Goal: Task Accomplishment & Management: Use online tool/utility

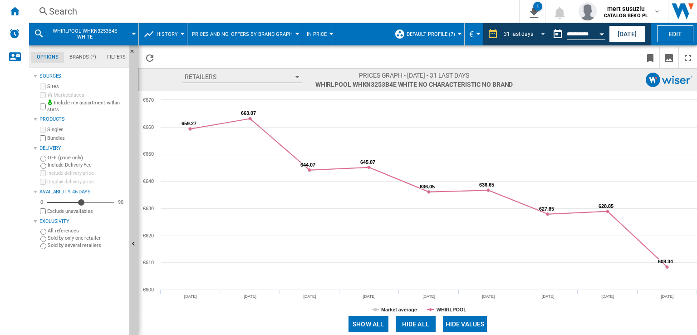
click at [532, 38] on md-select-value "31 last days" at bounding box center [526, 34] width 46 height 14
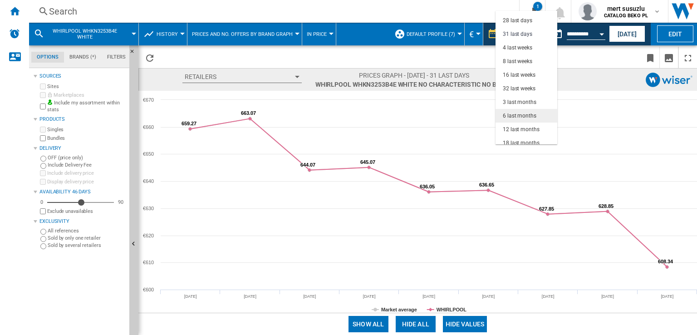
scroll to position [57, 0]
click at [522, 109] on div "6 last months" at bounding box center [520, 111] width 34 height 8
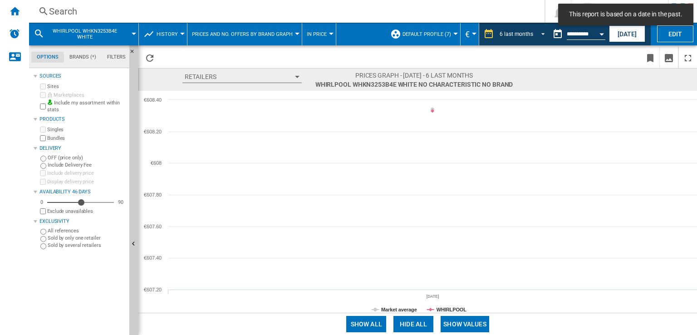
click at [529, 35] on div "6 last months" at bounding box center [516, 34] width 34 height 6
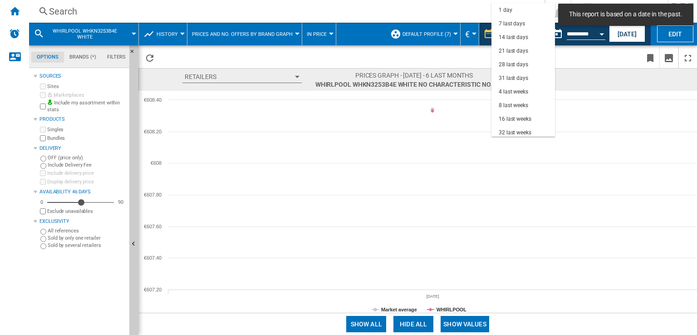
scroll to position [57, 0]
click at [522, 90] on div "3 last months" at bounding box center [515, 90] width 34 height 8
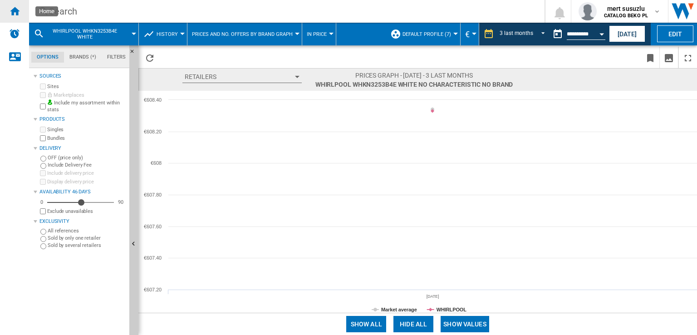
click at [6, 12] on div "Home" at bounding box center [14, 11] width 29 height 23
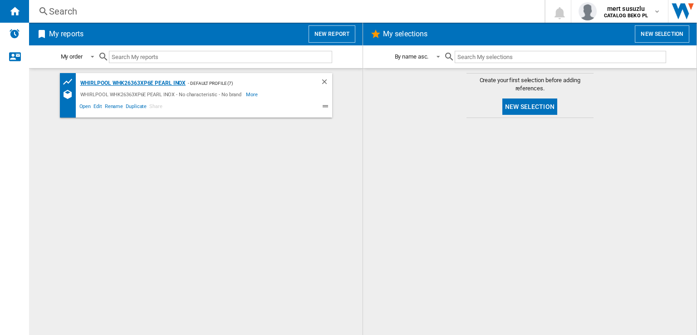
click at [99, 83] on div "WHIRLPOOL WHK26363XP6E PEARL INOX" at bounding box center [132, 83] width 108 height 11
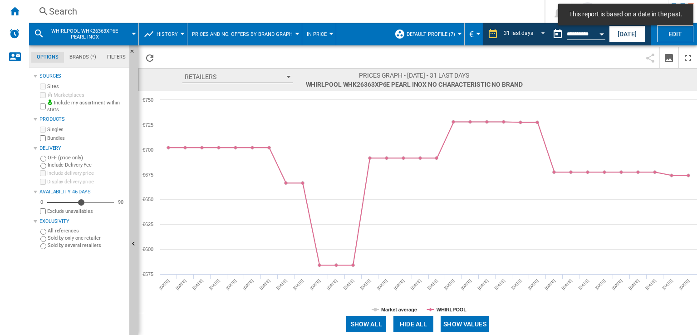
click at [122, 59] on md-tab-item "Filters" at bounding box center [116, 57] width 29 height 11
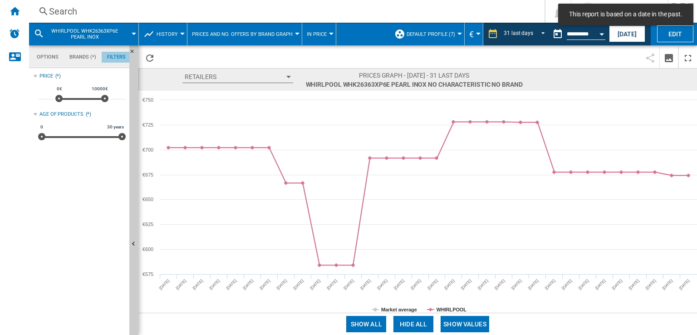
scroll to position [59, 0]
click at [83, 60] on md-tab-item "Brands (*)" at bounding box center [83, 57] width 38 height 11
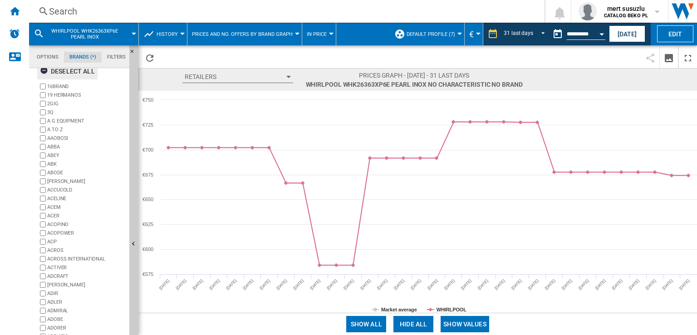
scroll to position [0, 0]
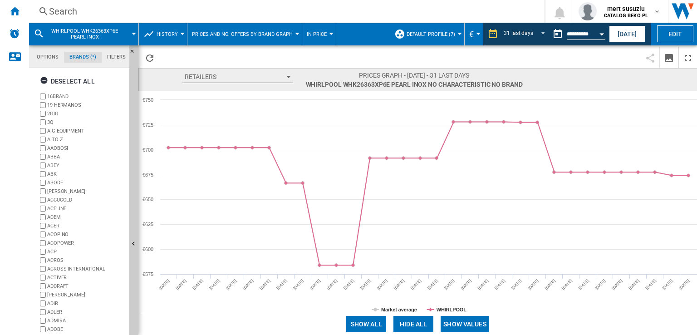
click at [43, 58] on md-tab-item "Options" at bounding box center [47, 57] width 33 height 11
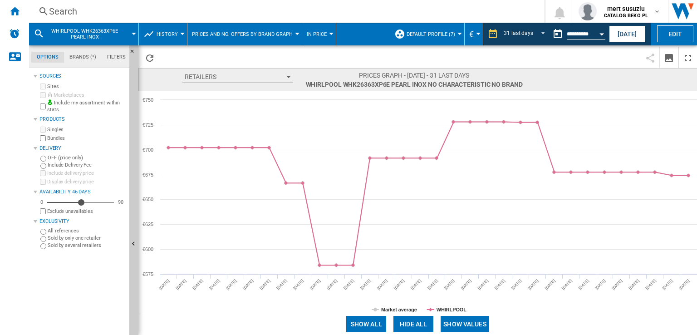
scroll to position [10, 0]
click at [131, 30] on div "WHIRLPOOL WHK26363XP6E PEARL INOX" at bounding box center [84, 34] width 100 height 23
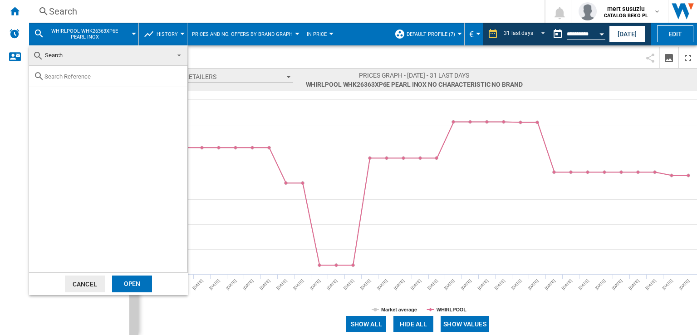
click at [299, 61] on md-backdrop at bounding box center [348, 167] width 697 height 335
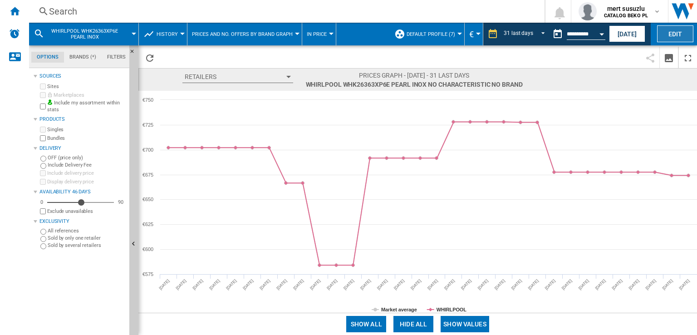
click at [668, 34] on button "Edit" at bounding box center [675, 33] width 36 height 17
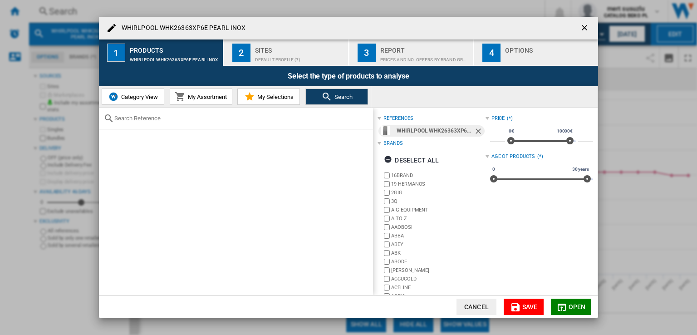
click at [239, 119] on input "text" at bounding box center [241, 118] width 254 height 7
paste input "WHG2 6574W X5E"
type input "WHG2 6574W X5E"
click at [583, 26] on ng-md-icon "getI18NText('BUTTONS.CLOSE_DIALOG')" at bounding box center [585, 28] width 11 height 11
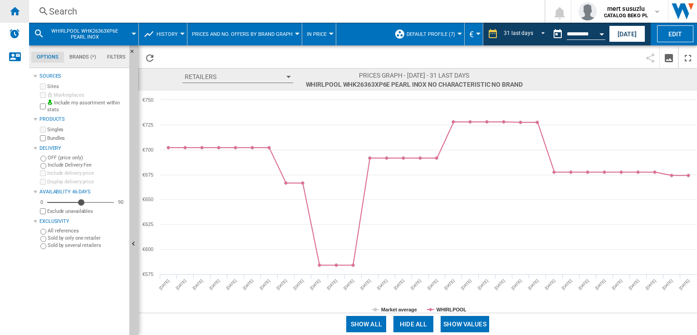
click at [15, 14] on ng-md-icon "Home" at bounding box center [14, 10] width 11 height 11
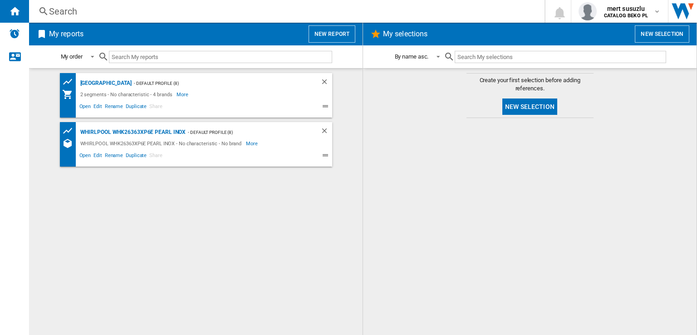
click at [285, 240] on div "Spain - Default profile (8) 2 segments - No characteristic - 4 brands More Less…" at bounding box center [195, 201] width 315 height 257
click at [93, 80] on div "[GEOGRAPHIC_DATA]" at bounding box center [105, 83] width 54 height 11
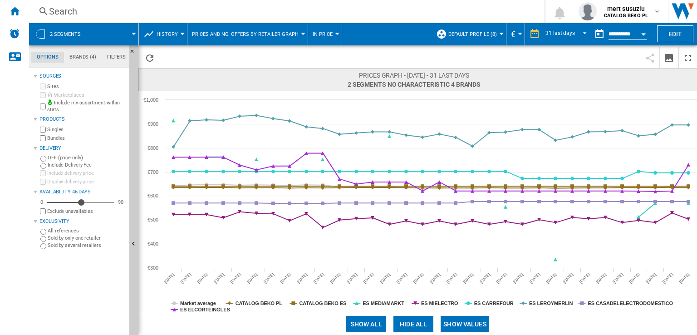
click at [215, 36] on span "Prices and No. offers by retailer graph" at bounding box center [245, 34] width 107 height 6
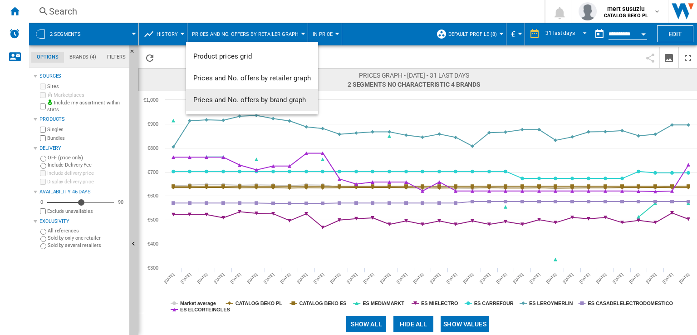
click at [241, 98] on span "Prices and No. offers by brand graph" at bounding box center [249, 100] width 112 height 8
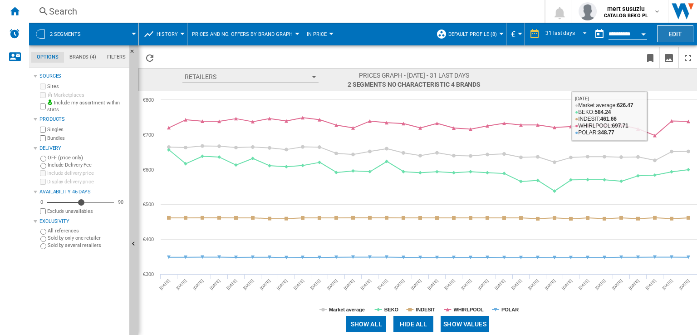
click at [671, 35] on button "Edit" at bounding box center [675, 33] width 36 height 17
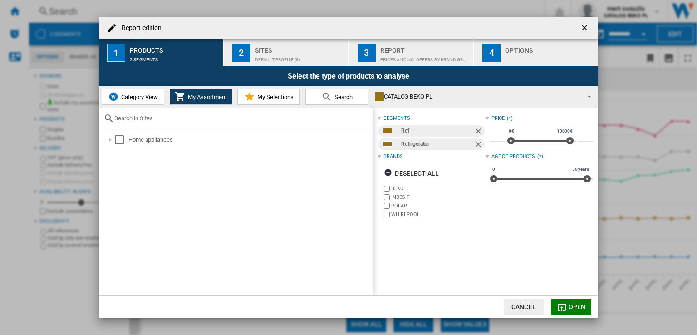
click at [183, 120] on input "text" at bounding box center [241, 118] width 254 height 7
paste input "WHG2 6574W X5E"
type input "WHG2 6574W X5E"
click at [479, 133] on ng-md-icon "Remove" at bounding box center [478, 132] width 11 height 11
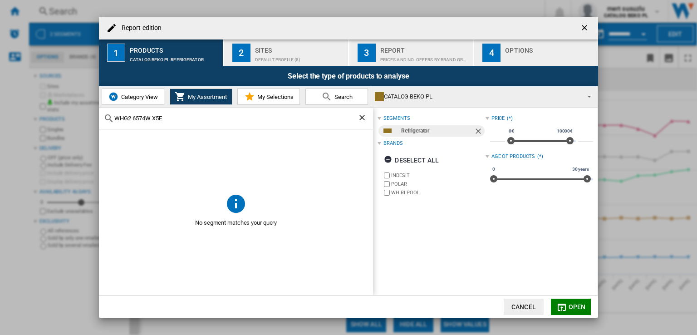
click at [477, 131] on ng-md-icon "Remove" at bounding box center [478, 132] width 11 height 11
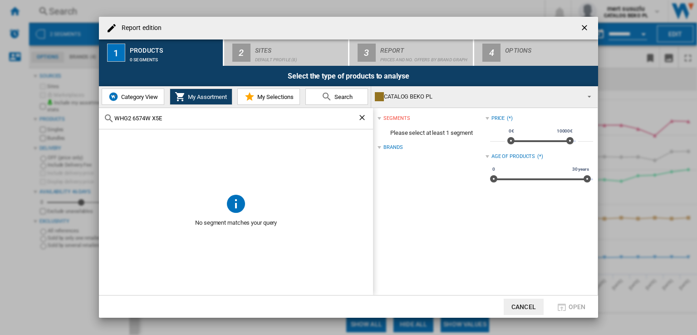
click at [181, 117] on input "WHG2 6574W X5E" at bounding box center [235, 118] width 243 height 7
click at [587, 24] on ng-md-icon "getI18NText('BUTTONS.CLOSE_DIALOG')" at bounding box center [585, 28] width 11 height 11
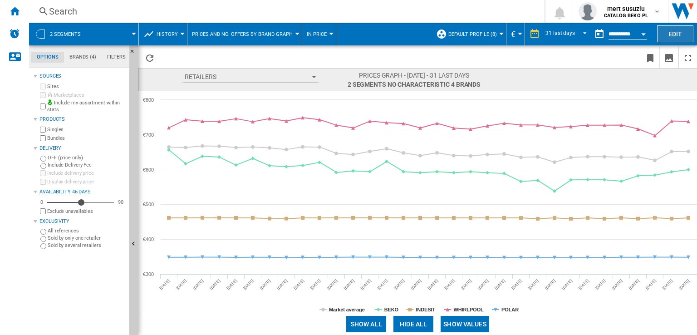
click at [688, 31] on button "Edit" at bounding box center [675, 33] width 36 height 17
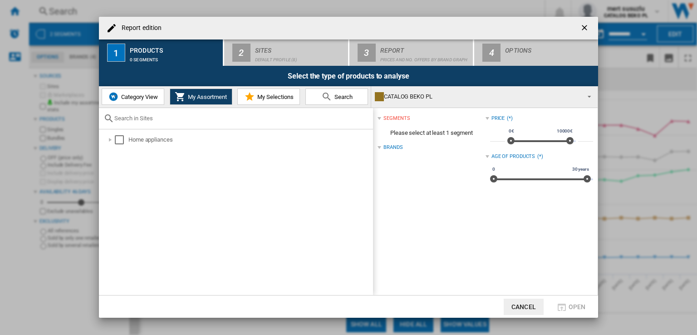
click at [151, 119] on input "text" at bounding box center [241, 118] width 254 height 7
paste input "WHG2 6574W X5E"
type input "WHG2 6574W X5E"
click at [591, 25] on button "button" at bounding box center [585, 28] width 18 height 18
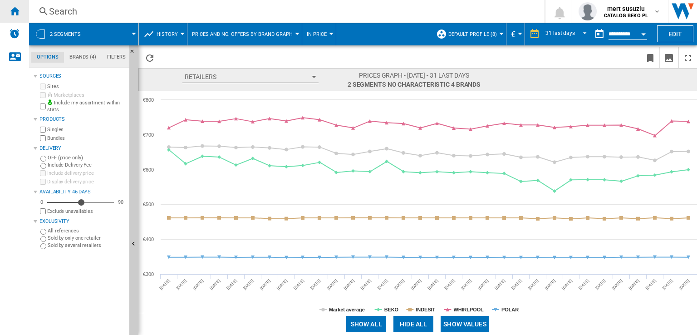
click at [5, 13] on div "Home" at bounding box center [14, 11] width 29 height 23
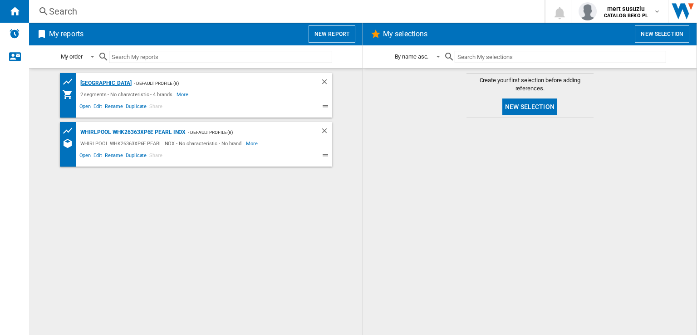
click at [87, 82] on div "[GEOGRAPHIC_DATA]" at bounding box center [105, 83] width 54 height 11
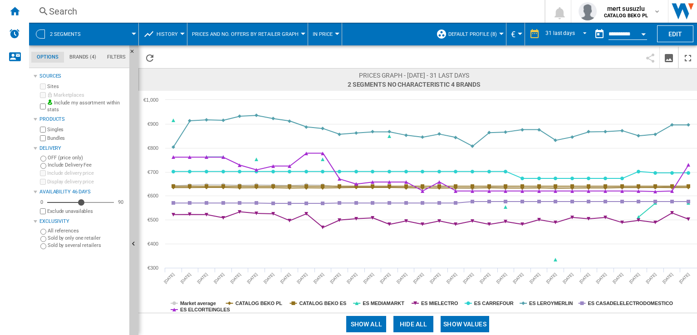
click at [673, 34] on button "Edit" at bounding box center [675, 33] width 36 height 17
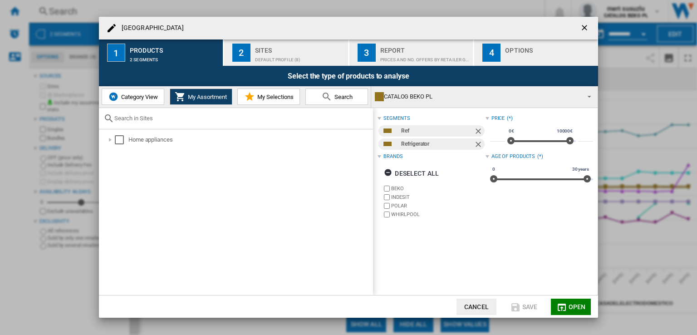
click at [179, 120] on input "text" at bounding box center [241, 118] width 254 height 7
paste input "WHG2 6574W X5E"
type input "WHG2 6574W"
click at [269, 53] on div "Default profile (8)" at bounding box center [299, 58] width 89 height 10
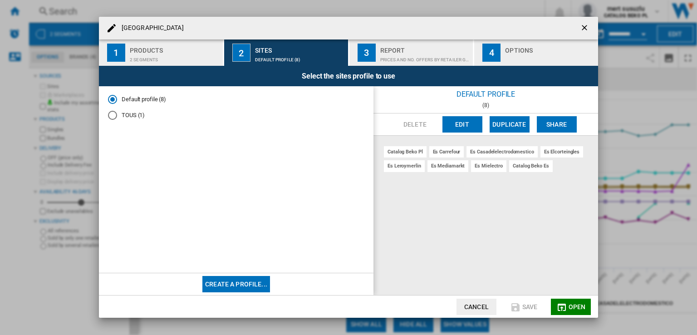
click at [165, 57] on div "2 segments" at bounding box center [174, 58] width 89 height 10
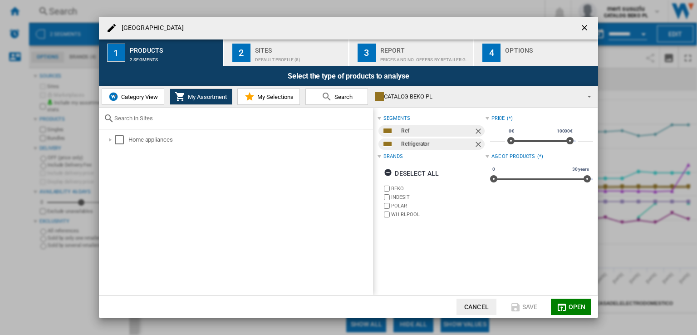
click at [166, 120] on input "text" at bounding box center [241, 118] width 254 height 7
paste input "WHG2 6574W X5E"
click at [167, 119] on input "WHG2 6574W X5E" at bounding box center [235, 118] width 243 height 7
type input "WHG2 6574W X5E"
click at [587, 25] on ng-md-icon "getI18NText('BUTTONS.CLOSE_DIALOG')" at bounding box center [585, 28] width 11 height 11
